Goal: Task Accomplishment & Management: Use online tool/utility

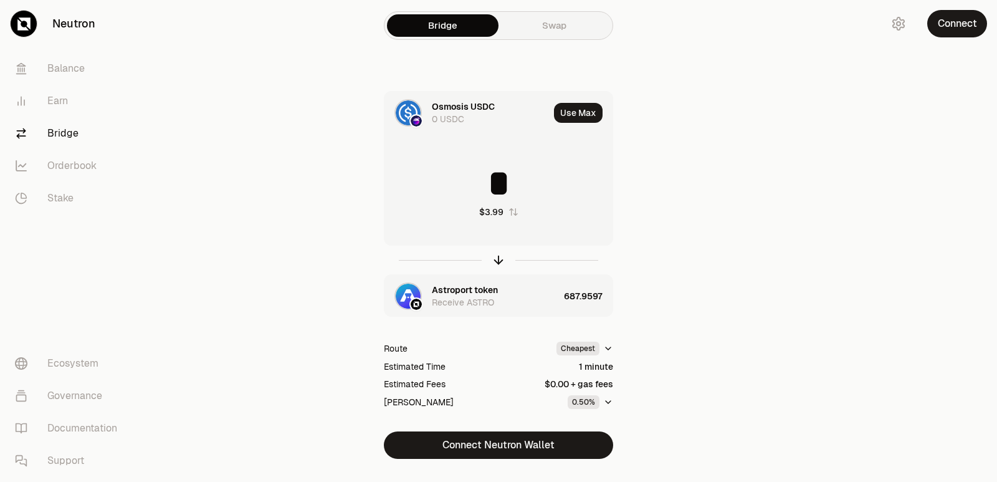
click at [492, 260] on icon "button" at bounding box center [499, 260] width 14 height 14
click at [497, 262] on icon "button" at bounding box center [499, 260] width 14 height 14
click at [499, 257] on icon "button" at bounding box center [499, 260] width 14 height 14
click at [500, 259] on icon "button" at bounding box center [499, 260] width 14 height 14
click at [527, 181] on input "*" at bounding box center [498, 183] width 228 height 37
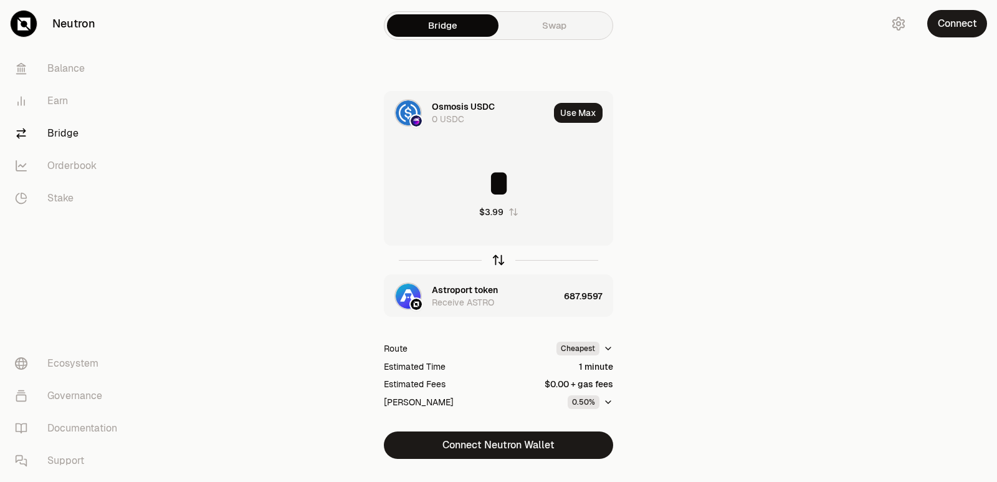
click at [504, 265] on icon "button" at bounding box center [499, 260] width 14 height 14
type input "**********"
